Goal: Task Accomplishment & Management: Use online tool/utility

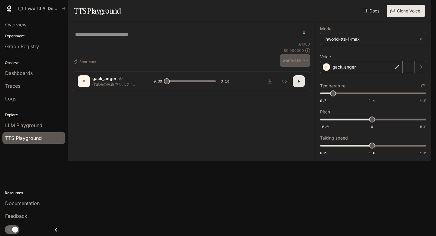
click at [370, 17] on link "Docs" at bounding box center [372, 11] width 20 height 12
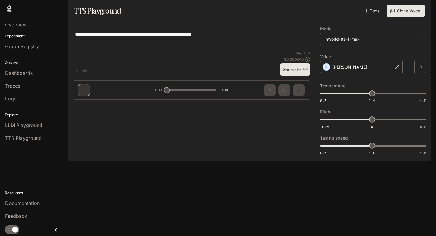
type input "***"
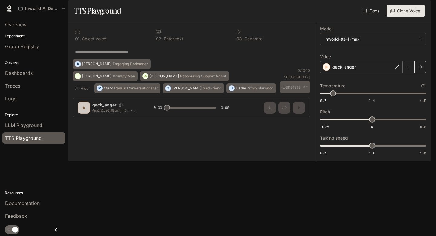
click at [419, 69] on icon "button" at bounding box center [420, 67] width 5 height 5
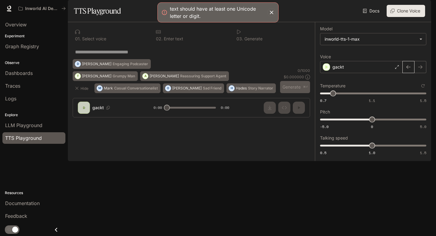
click at [410, 69] on icon "button" at bounding box center [408, 67] width 5 height 5
click at [347, 70] on p "gack_anger" at bounding box center [344, 67] width 23 height 6
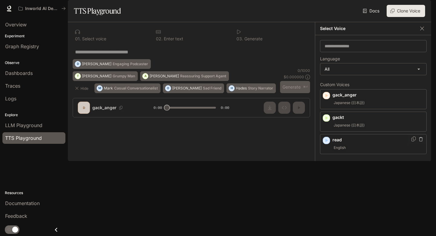
click at [422, 142] on button "button" at bounding box center [421, 139] width 6 height 6
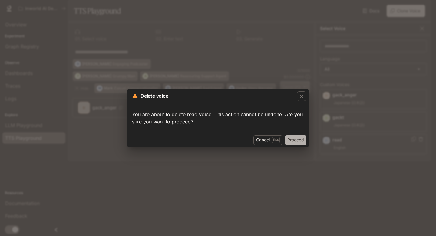
click at [292, 142] on button "Proceed" at bounding box center [296, 140] width 22 height 10
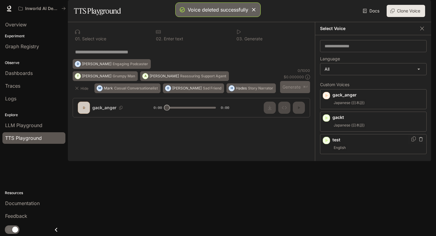
click at [423, 141] on icon "button" at bounding box center [421, 139] width 4 height 4
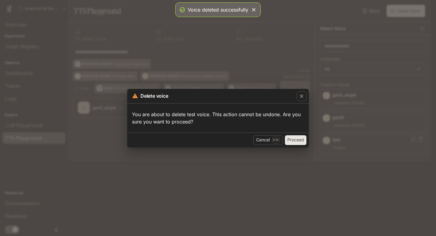
click at [294, 143] on button "Proceed" at bounding box center [296, 140] width 22 height 10
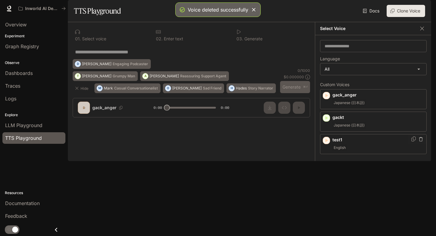
click at [421, 141] on icon "button" at bounding box center [421, 139] width 4 height 4
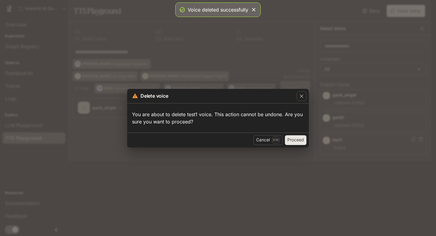
click at [294, 140] on button "Proceed" at bounding box center [296, 140] width 22 height 10
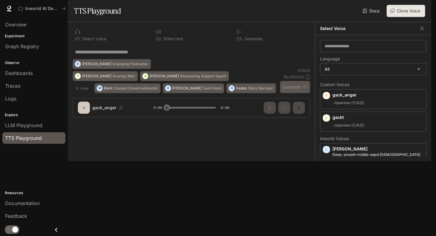
click at [425, 7] on img "button" at bounding box center [423, 8] width 8 height 8
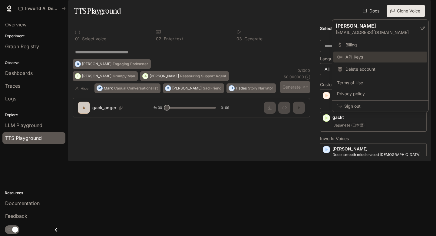
click at [360, 59] on span "API Keys" at bounding box center [385, 57] width 78 height 6
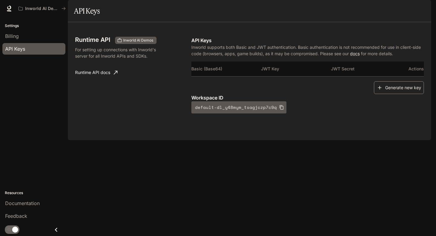
click at [392, 94] on button "Generate new key" at bounding box center [399, 87] width 50 height 13
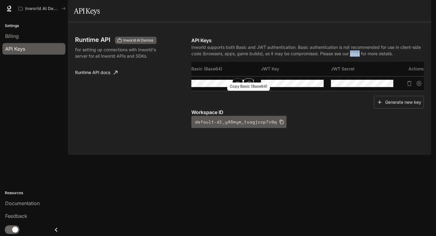
click at [250, 86] on icon "Copy Basic (Base64)" at bounding box center [248, 83] width 5 height 5
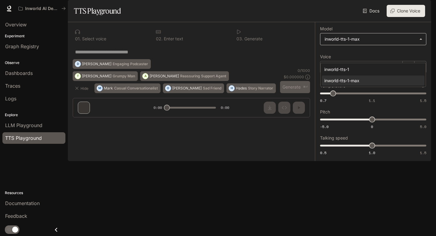
click at [422, 58] on body "**********" at bounding box center [218, 118] width 436 height 236
click at [369, 79] on div "inworld-tts-1-max" at bounding box center [371, 80] width 95 height 6
click at [398, 73] on div "gack_anger" at bounding box center [361, 67] width 83 height 12
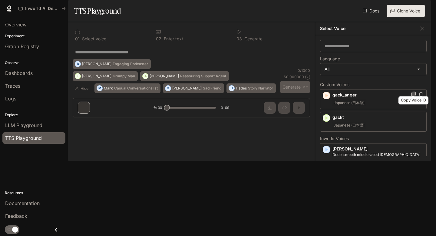
click at [413, 96] on icon "Copy Voice ID" at bounding box center [414, 93] width 4 height 5
click at [423, 32] on icon "button" at bounding box center [422, 28] width 6 height 6
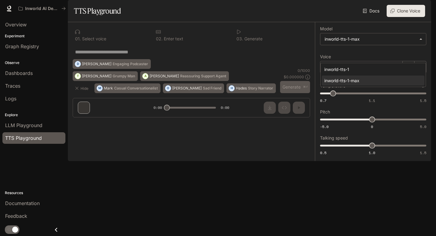
drag, startPoint x: 370, startPoint y: 57, endPoint x: 325, endPoint y: 55, distance: 44.9
click at [325, 55] on body "**********" at bounding box center [218, 118] width 436 height 236
click at [217, 114] on div at bounding box center [218, 118] width 436 height 236
click at [375, 73] on div "gack_anger" at bounding box center [361, 67] width 83 height 12
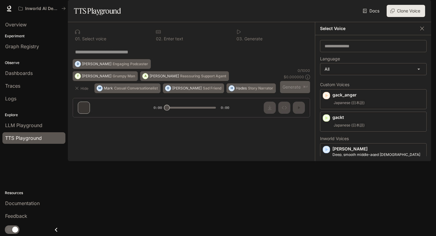
click at [202, 59] on div "* ​" at bounding box center [191, 52] width 237 height 15
click at [419, 32] on icon "button" at bounding box center [422, 28] width 6 height 6
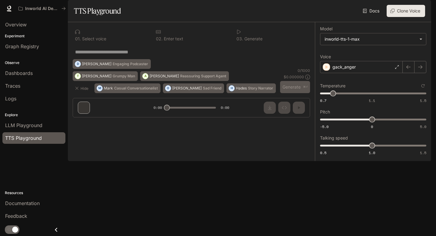
click at [397, 17] on button "Clone Voice" at bounding box center [406, 11] width 38 height 12
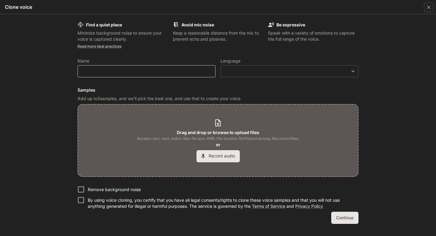
click at [143, 75] on div "​" at bounding box center [147, 71] width 138 height 12
type input "**********"
click at [346, 70] on body "**********" at bounding box center [218, 118] width 436 height 236
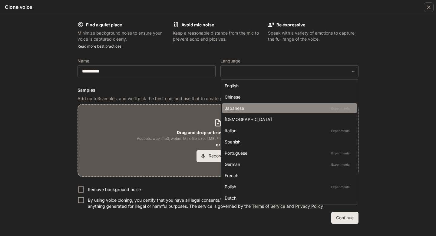
click at [250, 105] on div "Japanese Experimental" at bounding box center [288, 108] width 127 height 6
type input "*****"
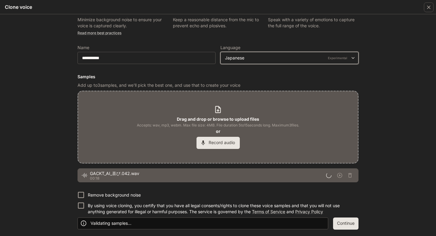
scroll to position [14, 0]
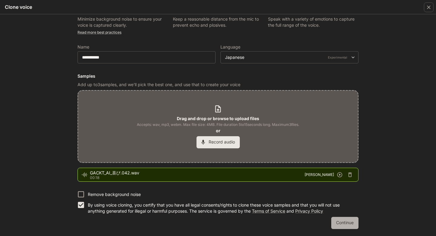
click at [340, 223] on button "Continue" at bounding box center [344, 223] width 27 height 12
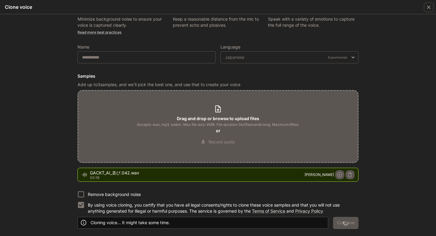
scroll to position [0, 0]
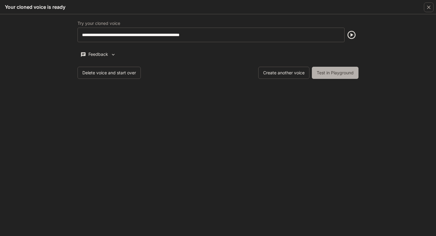
click at [325, 76] on button "Test in Playground" at bounding box center [335, 73] width 47 height 12
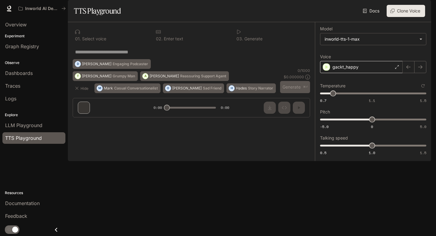
click at [396, 73] on div "gackt_happy" at bounding box center [361, 67] width 83 height 12
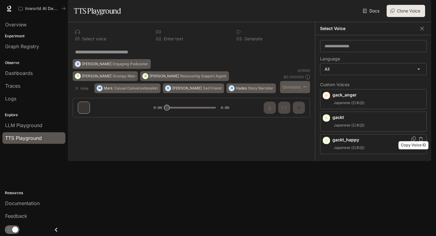
click at [412, 141] on icon "Copy Voice ID" at bounding box center [414, 138] width 6 height 5
